Goal: Task Accomplishment & Management: Use online tool/utility

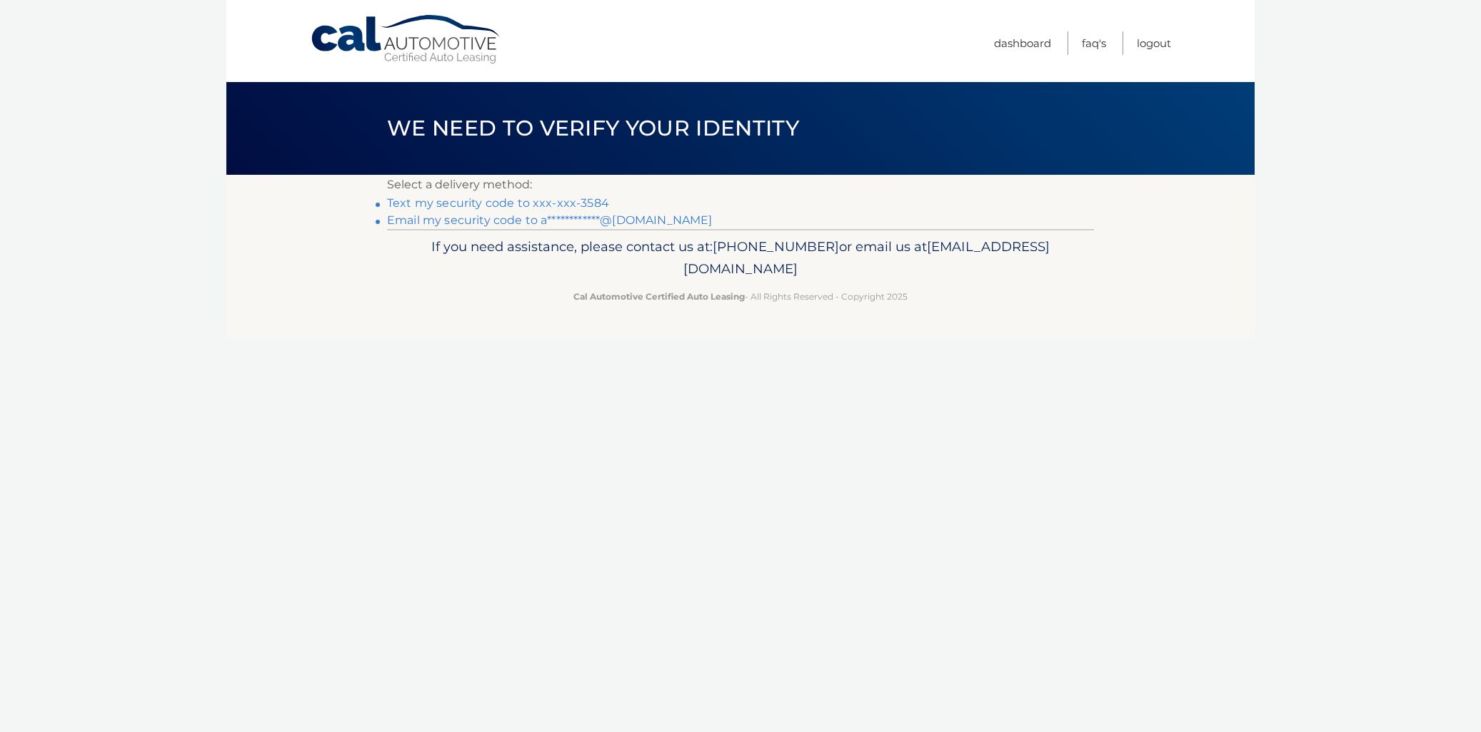
click at [545, 205] on link "Text my security code to xxx-xxx-3584" at bounding box center [498, 203] width 222 height 14
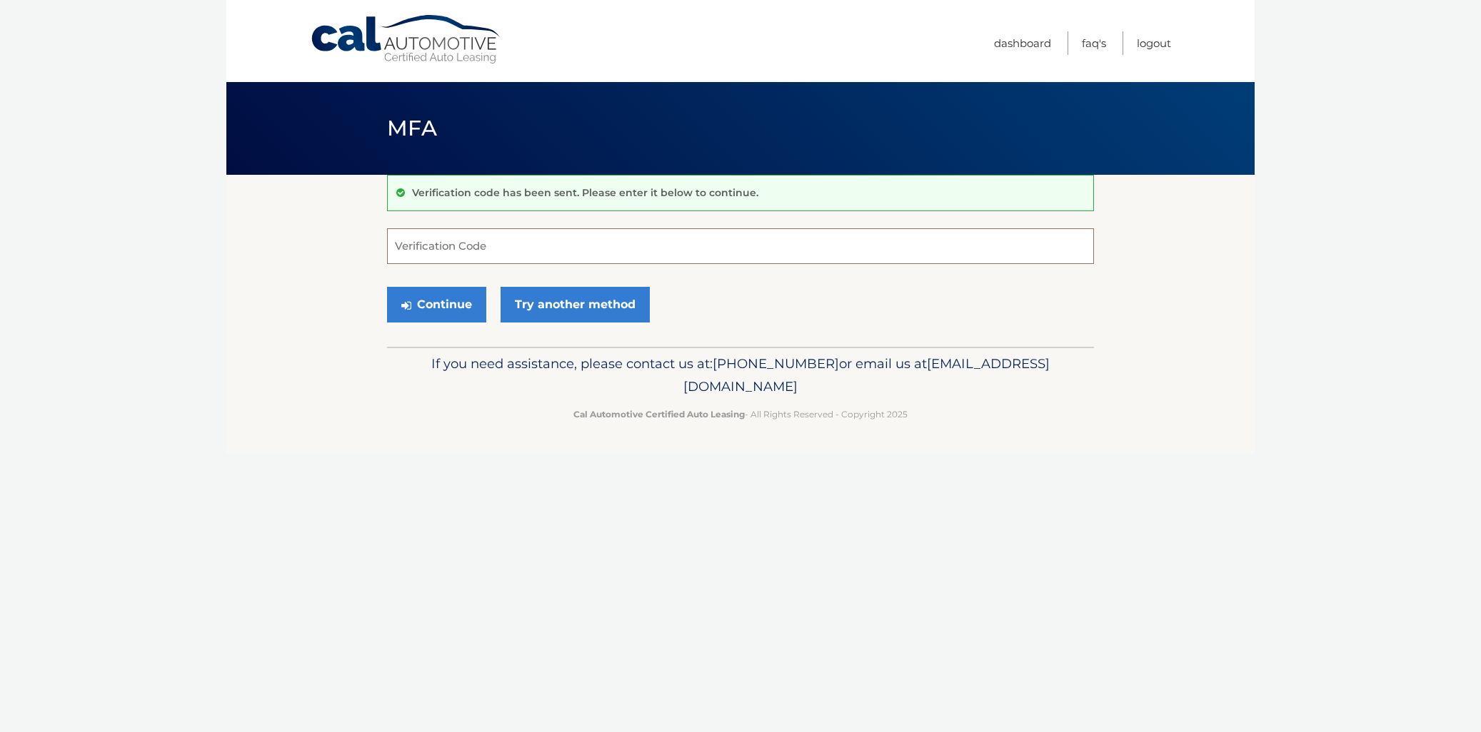
click at [428, 247] on input "Verification Code" at bounding box center [740, 246] width 707 height 36
type input "79379"
click at [448, 304] on button "Continue" at bounding box center [436, 305] width 99 height 36
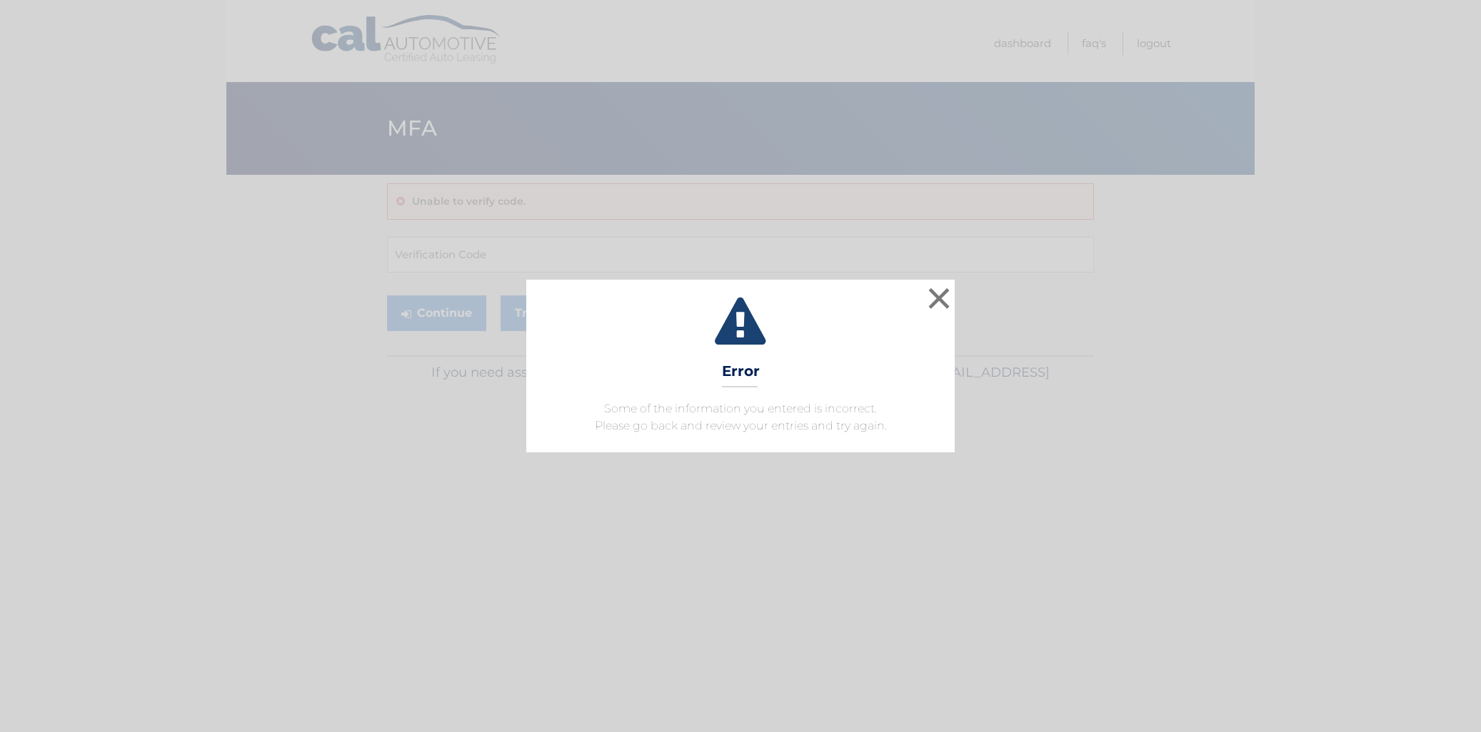
click at [808, 353] on div "× Error Some of the information you entered is incorrect. Please go back and re…" at bounding box center [740, 366] width 428 height 173
click at [224, 523] on div "× Error Some of the information you entered is incorrect. Please go back and re…" at bounding box center [740, 366] width 1481 height 732
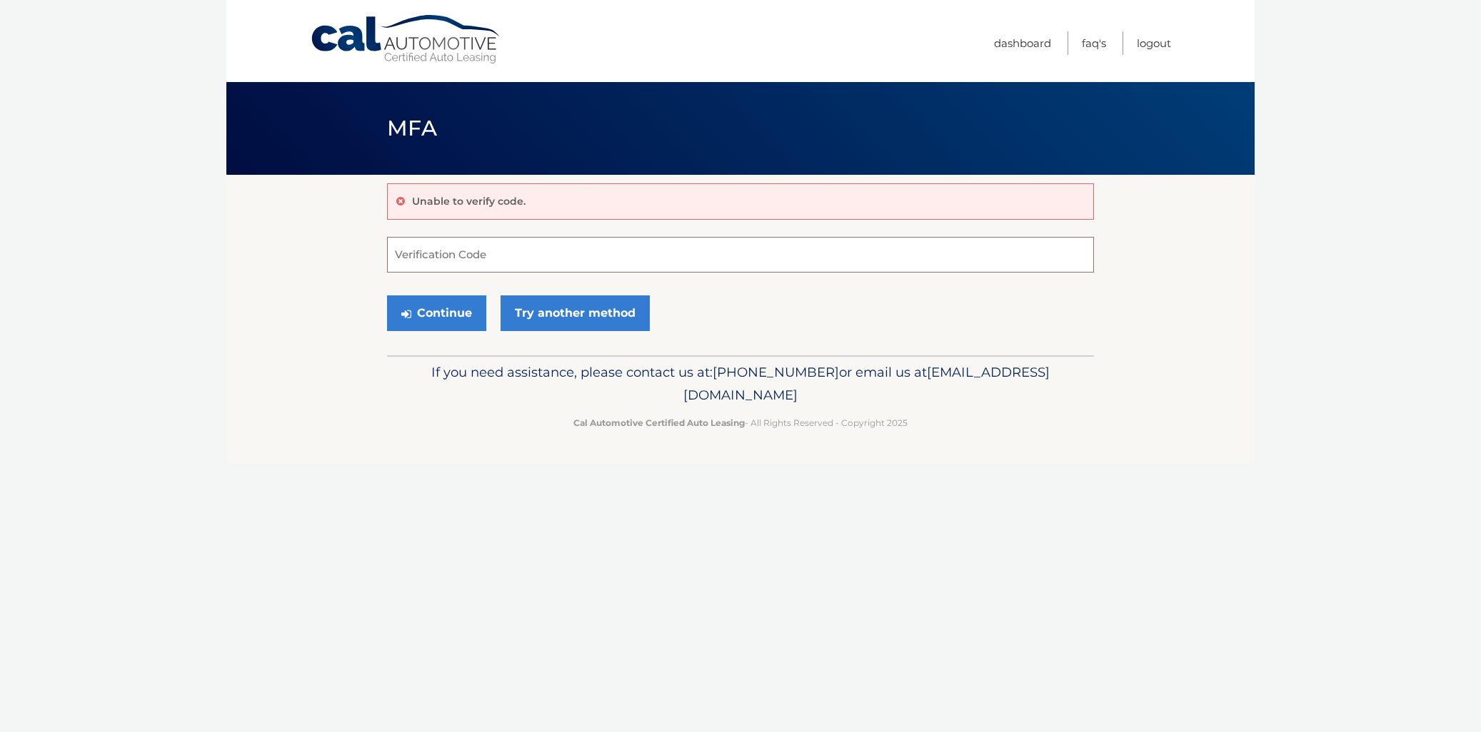
click at [405, 246] on input "Verification Code" at bounding box center [740, 255] width 707 height 36
type input "793794"
click at [453, 316] on button "Continue" at bounding box center [436, 314] width 99 height 36
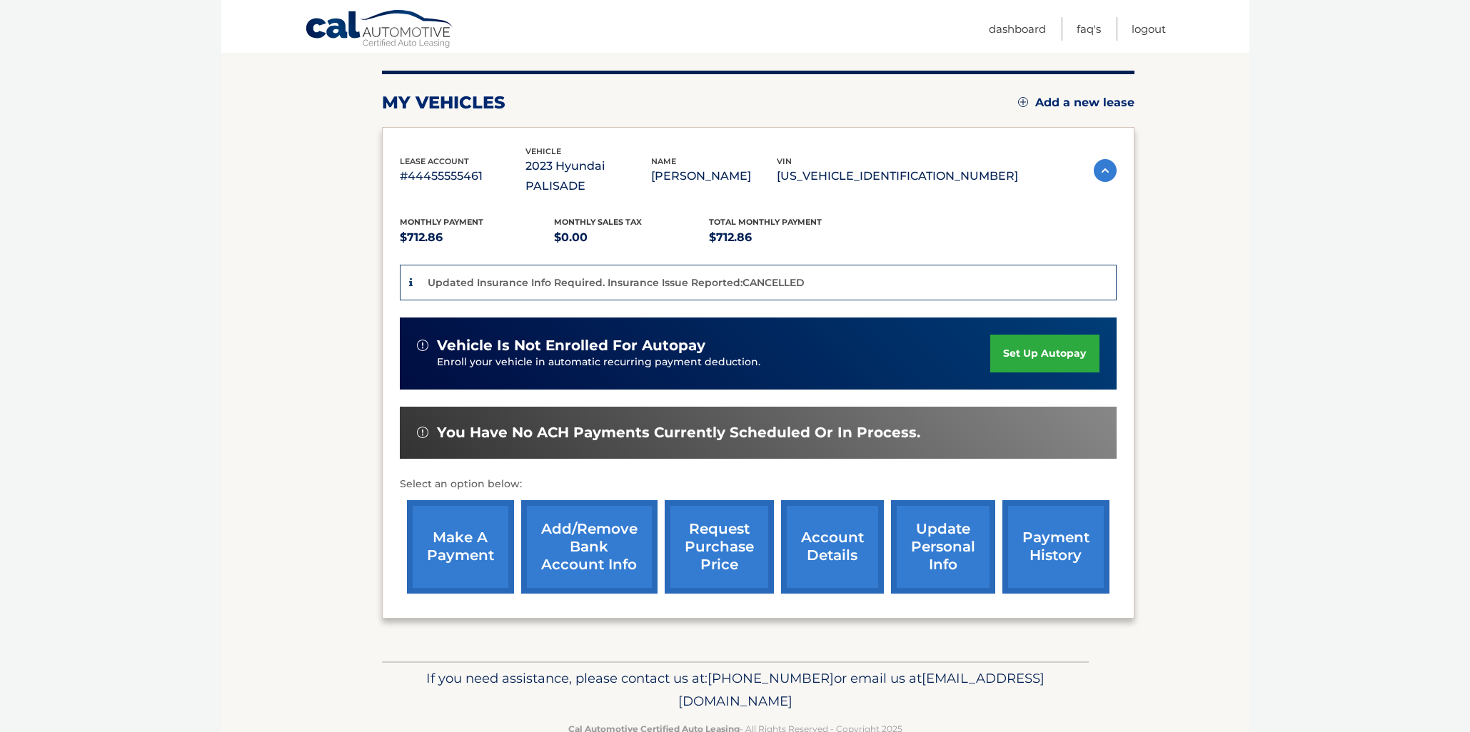
scroll to position [185, 0]
